Goal: Transaction & Acquisition: Purchase product/service

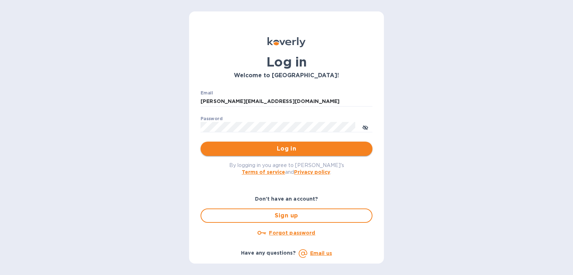
click at [320, 149] on span "Log in" at bounding box center [286, 149] width 160 height 9
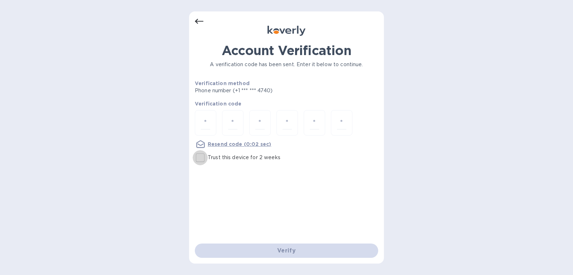
click at [202, 156] on input "Trust this device for 2 weeks" at bounding box center [200, 157] width 15 height 15
checkbox input "true"
click at [208, 116] on div at bounding box center [205, 122] width 21 height 25
type input "2"
type input "0"
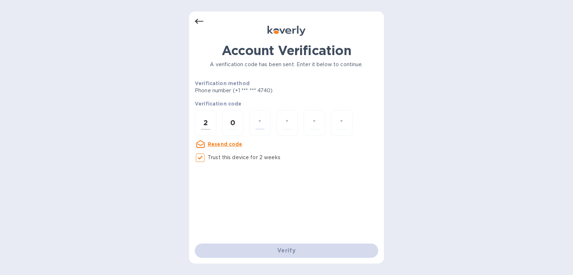
type input "5"
type input "2"
type input "1"
type input "6"
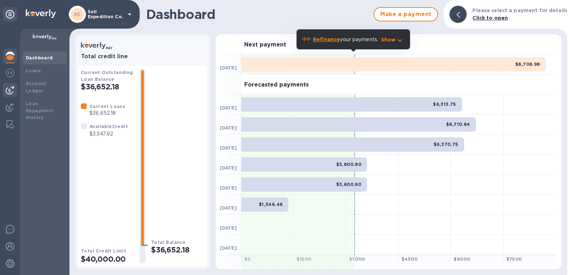
click at [11, 87] on img at bounding box center [10, 90] width 9 height 9
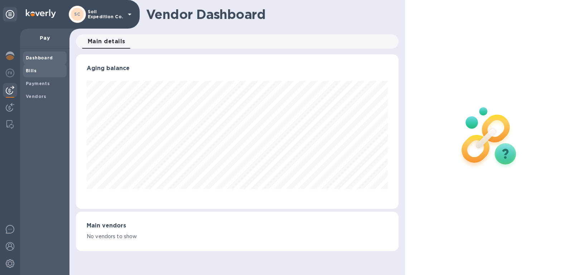
scroll to position [154, 323]
click at [51, 74] on div "Bills" at bounding box center [45, 70] width 44 height 13
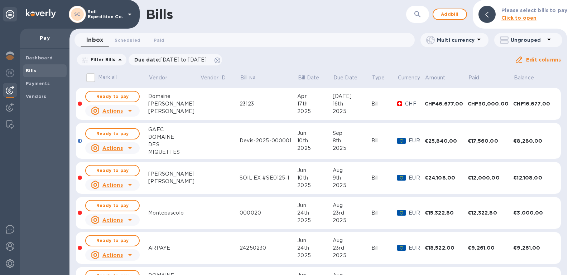
click at [223, 66] on div "Due date : [DATE] to [DATE]" at bounding box center [175, 60] width 96 height 14
click at [220, 60] on icon at bounding box center [217, 61] width 6 height 6
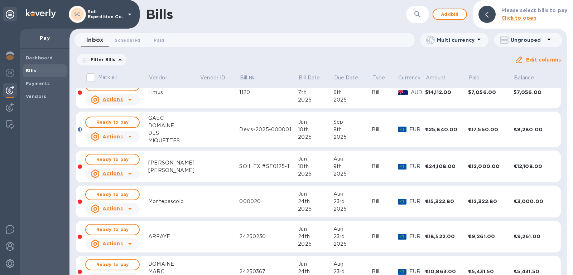
scroll to position [630, 0]
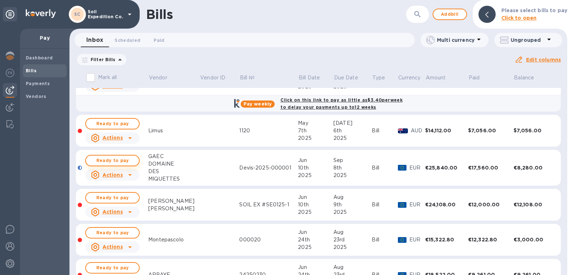
click at [130, 156] on span "Ready to pay" at bounding box center [113, 160] width 42 height 9
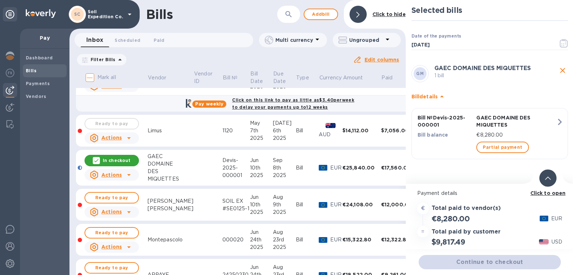
click at [490, 154] on div "Partial payment" at bounding box center [516, 147] width 83 height 14
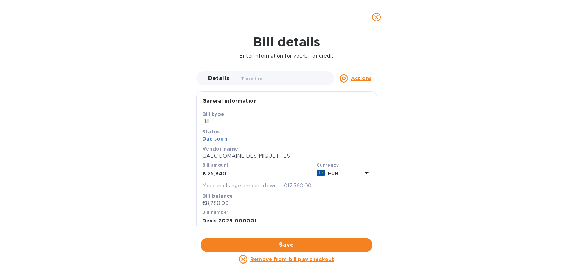
click at [375, 17] on icon "close" at bounding box center [376, 17] width 7 height 7
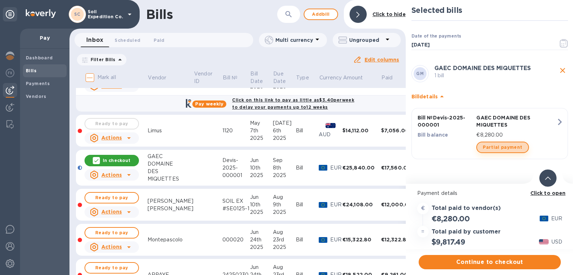
click at [503, 145] on span "Partial payment" at bounding box center [502, 147] width 39 height 9
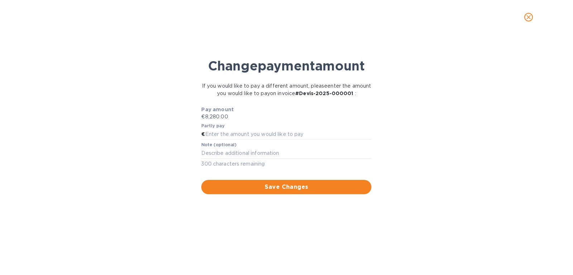
click at [237, 146] on div "Note (optional) x 300 characters remaining" at bounding box center [286, 155] width 170 height 26
click at [233, 139] on div "Partly pay €" at bounding box center [286, 131] width 173 height 19
click at [233, 137] on input "text" at bounding box center [288, 134] width 166 height 11
type input "3,000.00"
click at [267, 181] on button "Save Changes" at bounding box center [286, 187] width 170 height 14
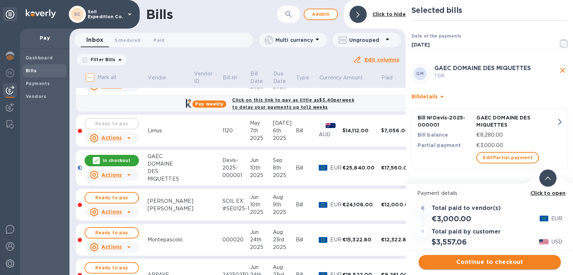
click at [513, 258] on span "Continue to checkout" at bounding box center [489, 262] width 131 height 9
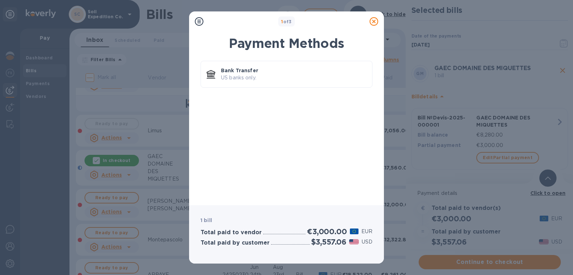
click at [374, 26] on div at bounding box center [374, 21] width 14 height 14
click at [372, 21] on icon at bounding box center [373, 21] width 9 height 9
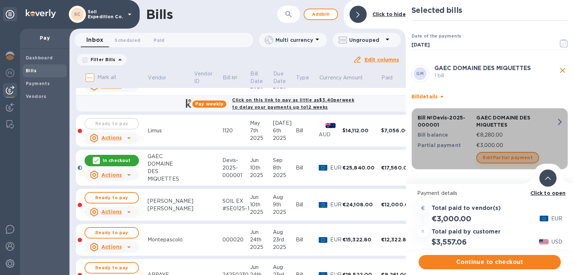
click at [515, 155] on span "Edit Partial payment" at bounding box center [508, 158] width 50 height 9
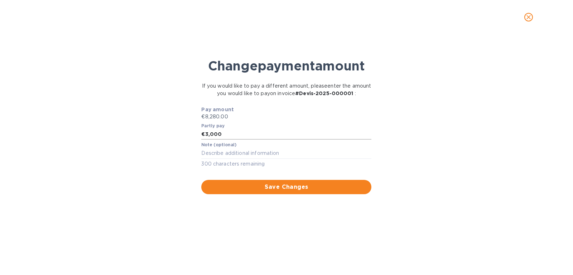
click at [269, 136] on input "3,000" at bounding box center [288, 134] width 166 height 11
type input "3"
type input "2,500.00"
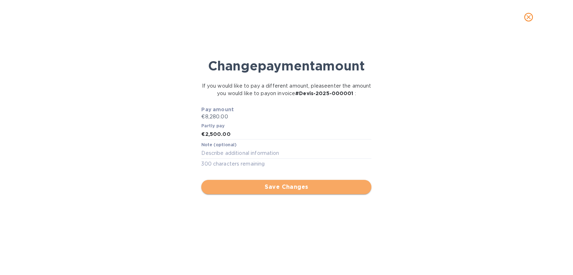
click at [314, 186] on span "Save Changes" at bounding box center [286, 187] width 159 height 9
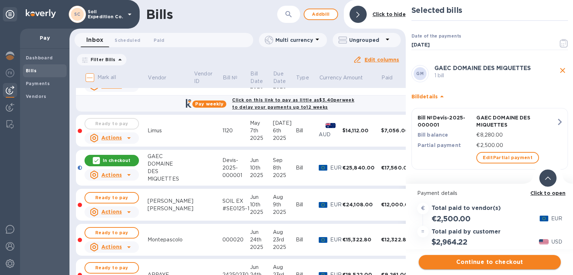
click at [487, 262] on span "Continue to checkout" at bounding box center [489, 262] width 131 height 9
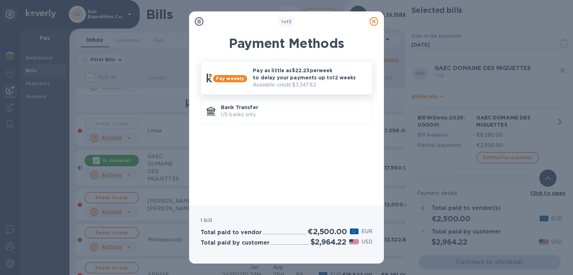
click at [293, 74] on p "Pay as little as $22.23 per week to delay your payments up to 12 weeks" at bounding box center [309, 74] width 113 height 14
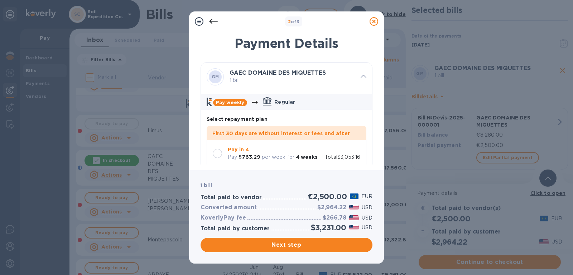
click at [218, 145] on div "Pay in 4 Pay $763.29 per week for 4 weeks" at bounding box center [265, 153] width 110 height 21
click at [285, 253] on div "Next step" at bounding box center [286, 245] width 175 height 17
click at [298, 238] on button "Next step" at bounding box center [286, 245] width 172 height 14
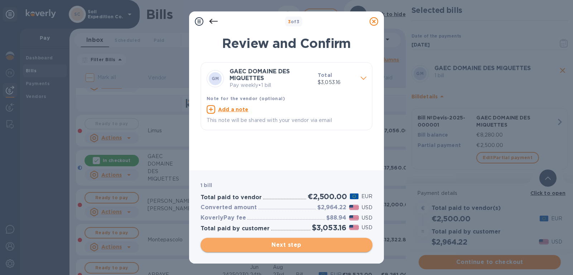
click at [304, 247] on span "Next step" at bounding box center [286, 245] width 160 height 9
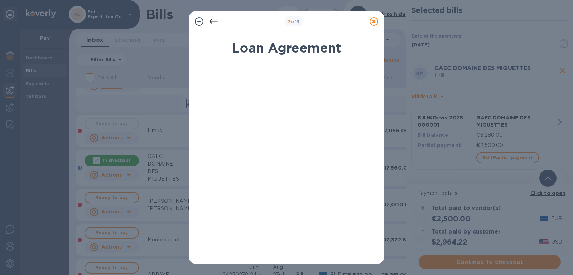
scroll to position [132, 0]
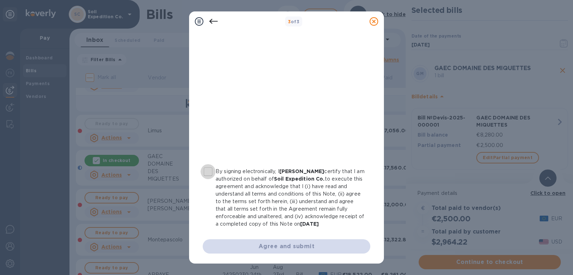
click at [213, 164] on input "By signing electronically, I [PERSON_NAME] certify that I am authorized on beha…" at bounding box center [207, 171] width 15 height 15
checkbox input "true"
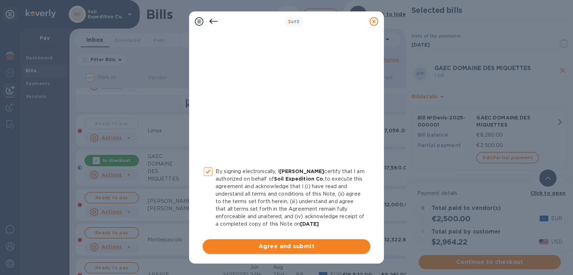
click at [295, 241] on button "Agree and submit" at bounding box center [287, 247] width 168 height 14
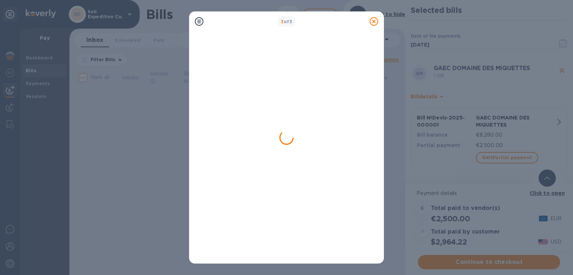
scroll to position [0, 0]
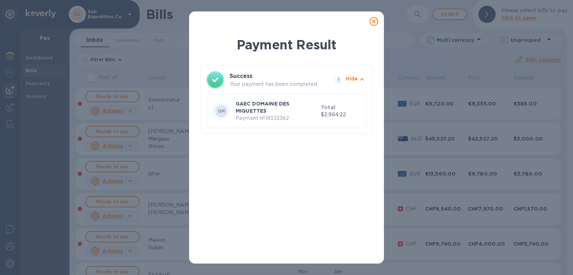
click at [374, 24] on icon at bounding box center [373, 21] width 9 height 9
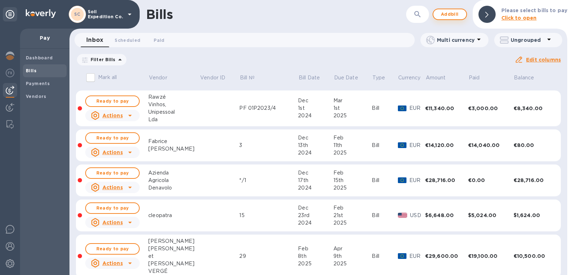
scroll to position [748, 0]
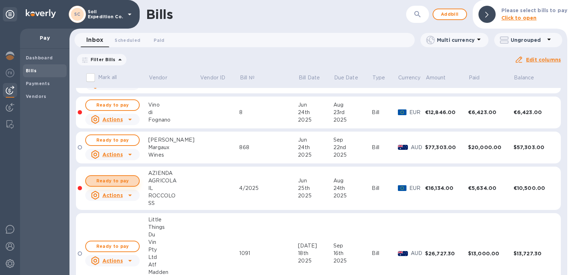
click at [118, 182] on span "Ready to pay" at bounding box center [113, 181] width 42 height 9
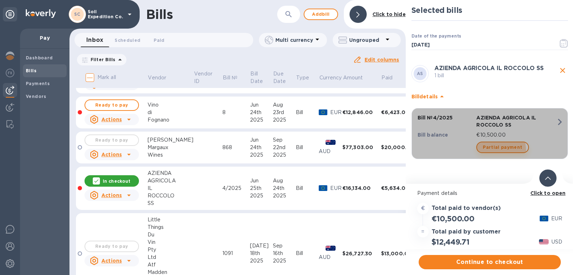
click at [491, 150] on span "Partial payment" at bounding box center [502, 147] width 39 height 9
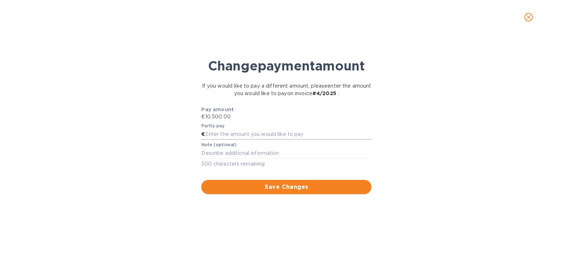
click at [250, 132] on input "text" at bounding box center [288, 134] width 166 height 11
type input "5,000.00"
click at [286, 196] on div "Pay amount €10,500.00 Partly pay € 5,000.00 Note (optional) x 300 characters re…" at bounding box center [286, 150] width 185 height 97
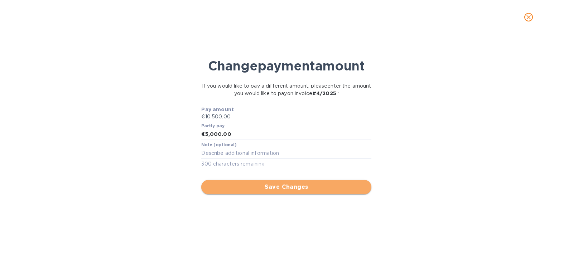
click at [298, 186] on span "Save Changes" at bounding box center [286, 187] width 159 height 9
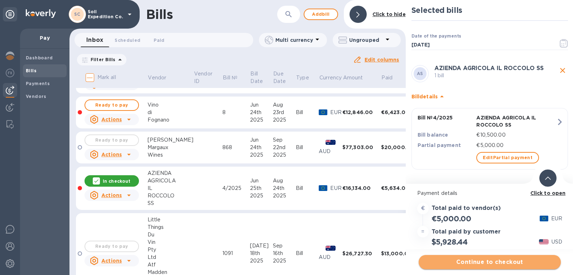
click at [486, 261] on span "Continue to checkout" at bounding box center [489, 262] width 131 height 9
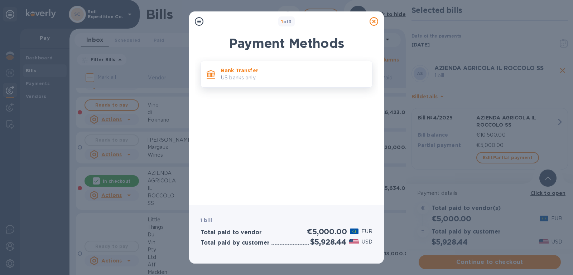
click at [251, 79] on p "US banks only." at bounding box center [293, 78] width 145 height 8
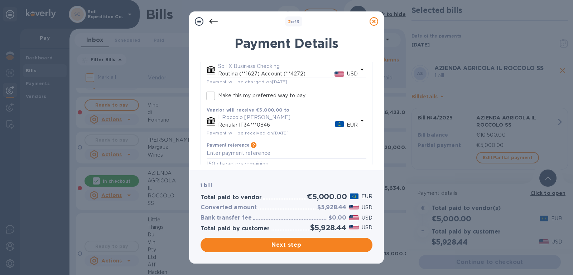
scroll to position [72, 0]
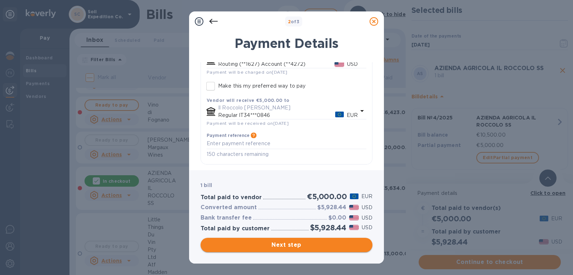
click at [285, 247] on span "Next step" at bounding box center [286, 245] width 160 height 9
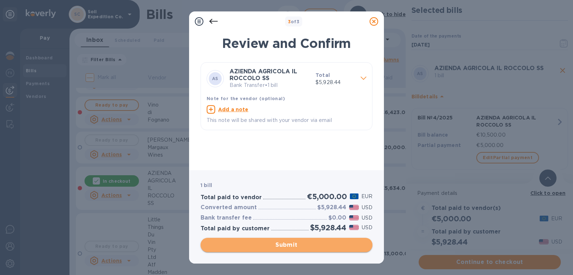
click at [295, 247] on span "Submit" at bounding box center [286, 245] width 160 height 9
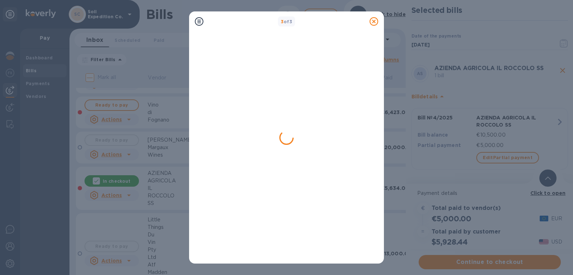
scroll to position [0, 0]
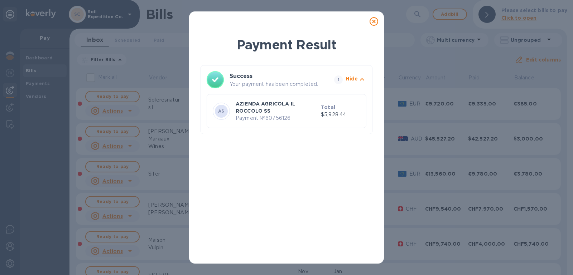
click at [373, 21] on icon at bounding box center [373, 21] width 9 height 9
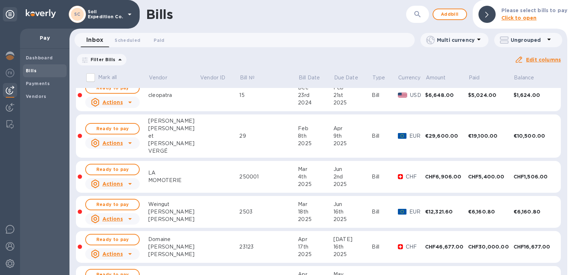
scroll to position [334, 0]
